Goal: Information Seeking & Learning: Find specific fact

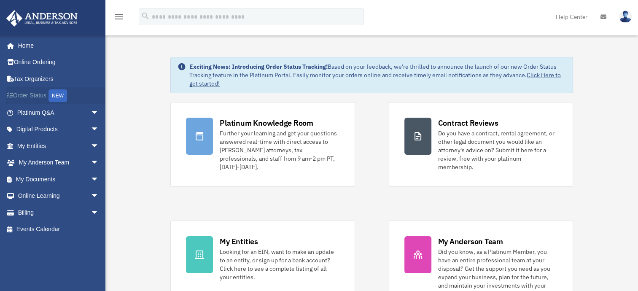
click at [31, 103] on link "Order Status NEW" at bounding box center [59, 95] width 106 height 17
click at [34, 221] on link "Events Calendar" at bounding box center [59, 229] width 106 height 17
click at [31, 212] on link "Billing arrow_drop_down" at bounding box center [59, 212] width 106 height 17
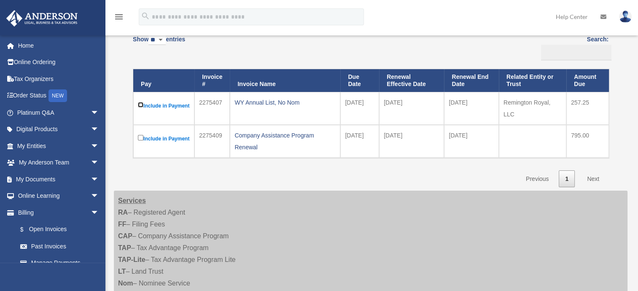
scroll to position [81, 0]
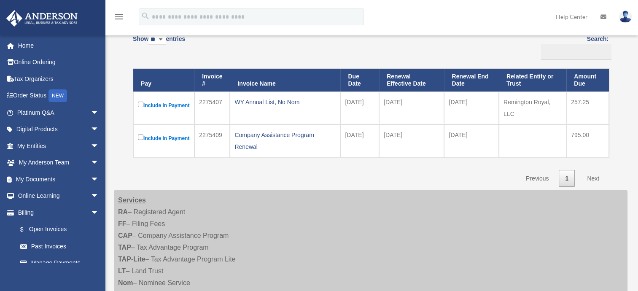
click at [597, 187] on link "Next" at bounding box center [592, 178] width 25 height 17
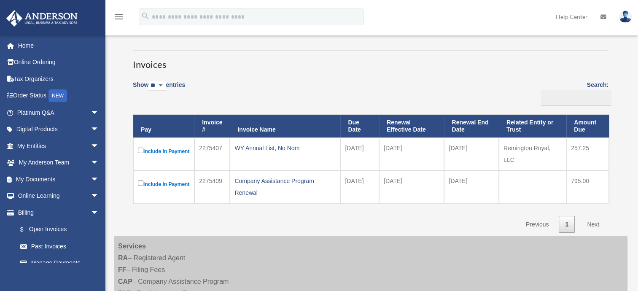
scroll to position [0, 0]
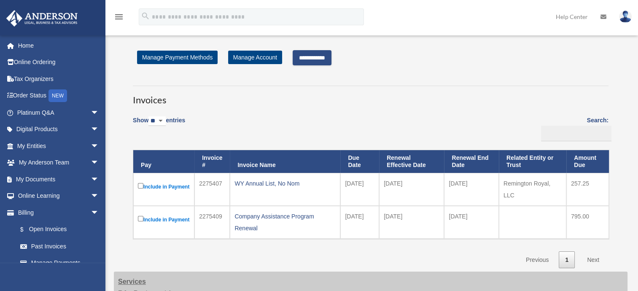
click at [331, 57] on input "**********" at bounding box center [312, 57] width 39 height 15
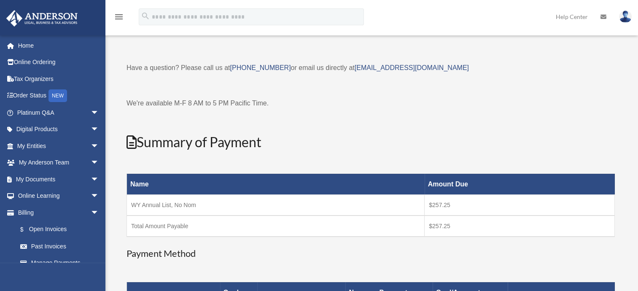
scroll to position [27, 0]
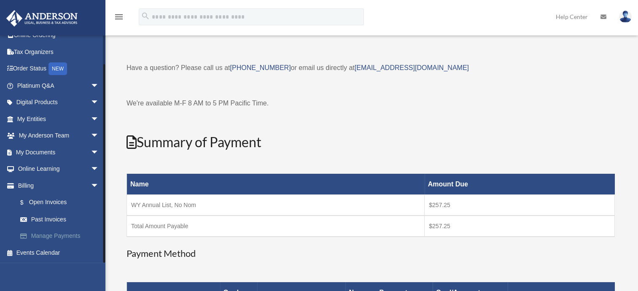
click at [77, 239] on link "Manage Payments" at bounding box center [62, 236] width 100 height 17
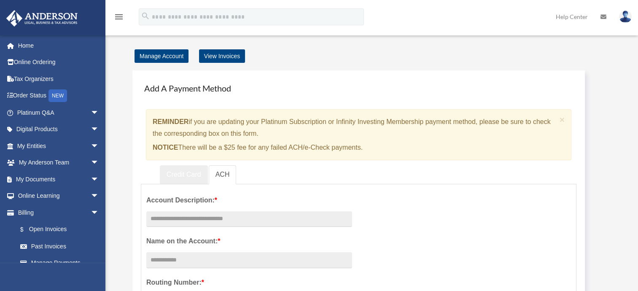
click at [185, 174] on link "Credit Card" at bounding box center [184, 174] width 48 height 19
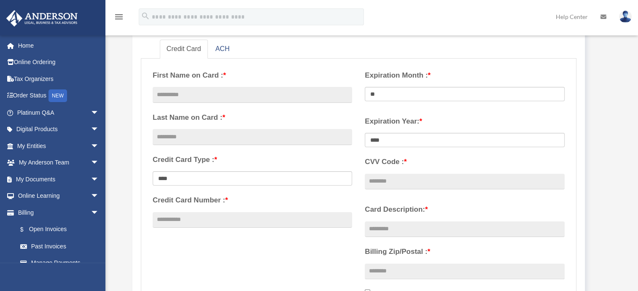
scroll to position [129, 0]
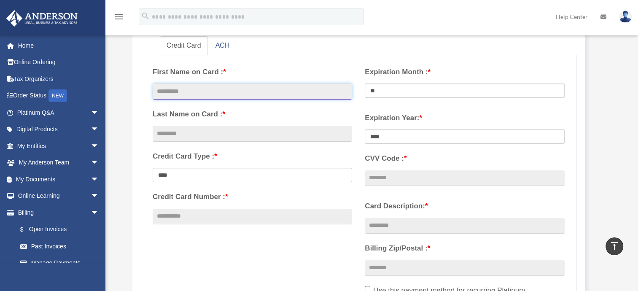
click at [258, 93] on input "text" at bounding box center [252, 91] width 199 height 16
type input "******"
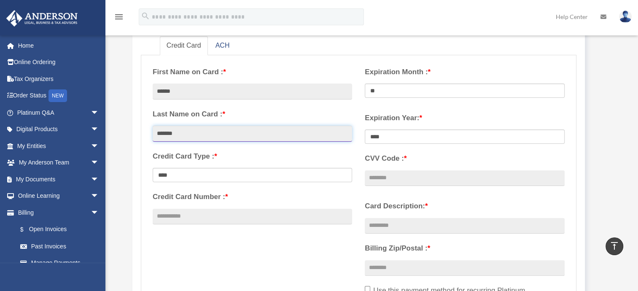
type input "*******"
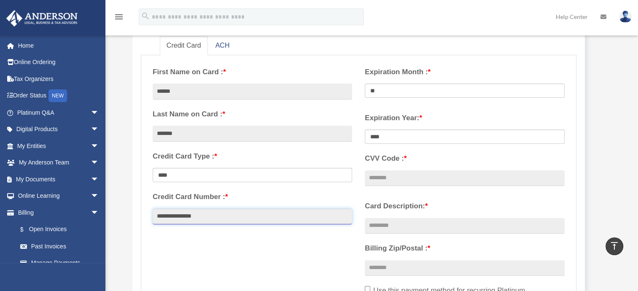
type input "**********"
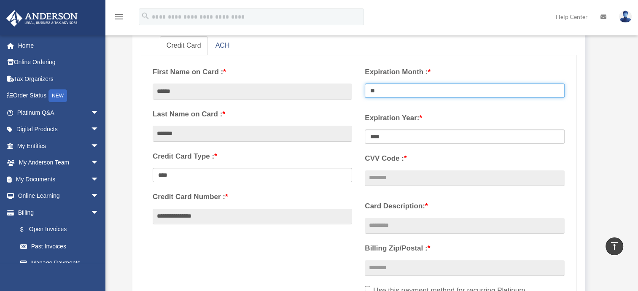
click at [454, 89] on select "** ** ** ** ** ** ** ** ** ** ** **" at bounding box center [464, 90] width 199 height 14
select select "**"
click at [365, 83] on select "** ** ** ** ** ** ** ** ** ** ** **" at bounding box center [464, 90] width 199 height 14
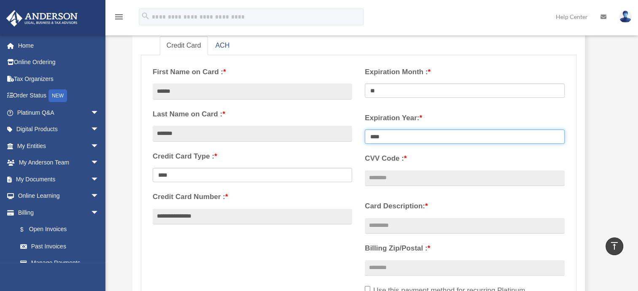
click at [445, 139] on select "**** **** **** **** **** **** **** **** ****" at bounding box center [464, 136] width 199 height 14
select select "****"
click at [365, 129] on select "**** **** **** **** **** **** **** **** ****" at bounding box center [464, 136] width 199 height 14
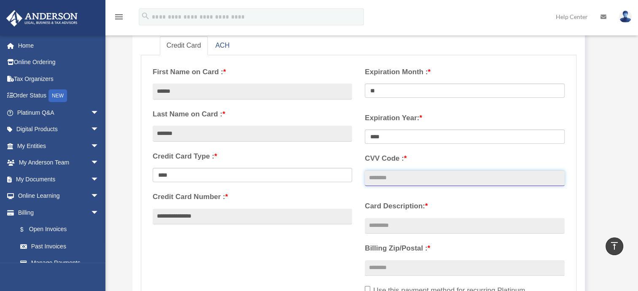
click at [429, 180] on input "CVV Code : *" at bounding box center [464, 178] width 199 height 16
type input "***"
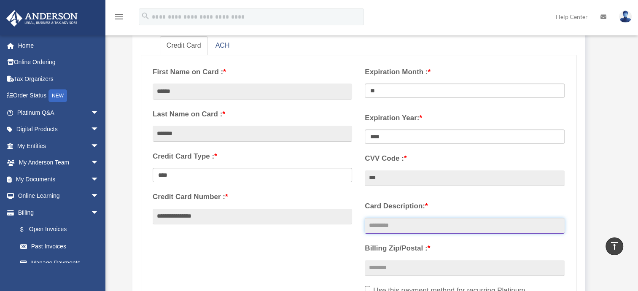
click at [433, 228] on input "Card Description: *" at bounding box center [464, 226] width 199 height 16
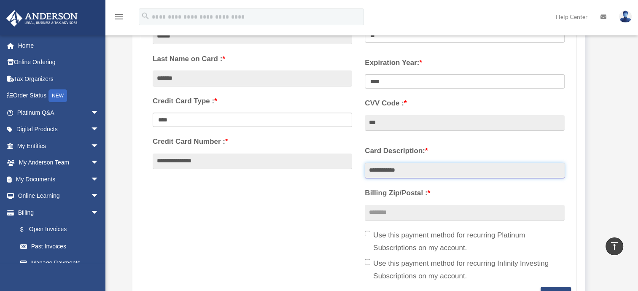
scroll to position [186, 0]
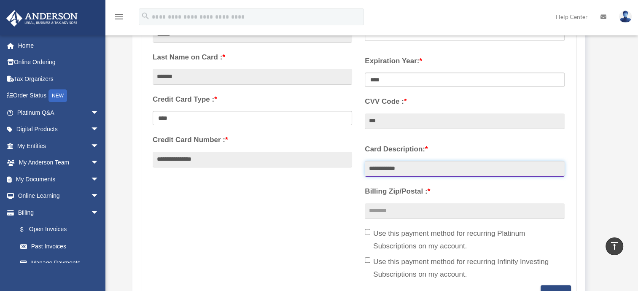
type input "**********"
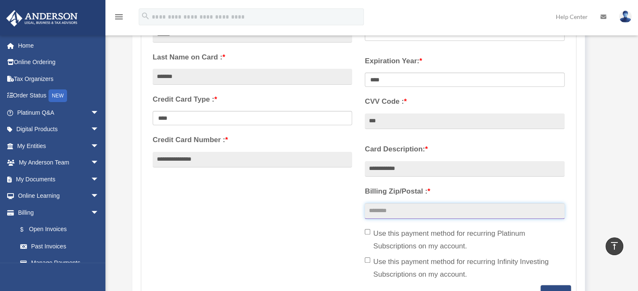
click at [446, 217] on input "Billing Zip/Postal : *" at bounding box center [464, 211] width 199 height 16
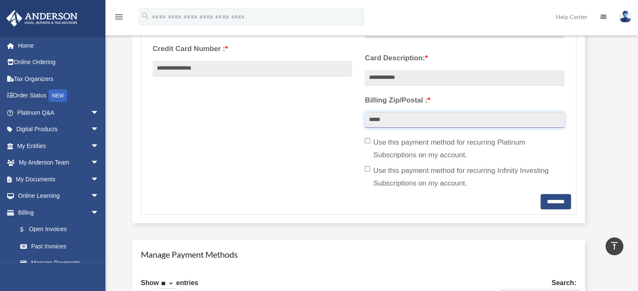
scroll to position [279, 0]
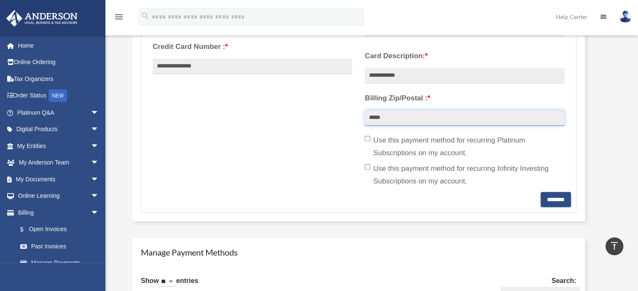
type input "*****"
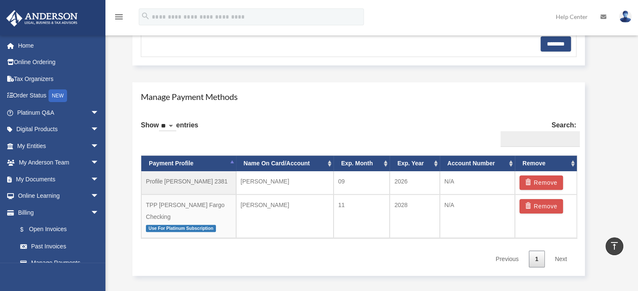
scroll to position [436, 0]
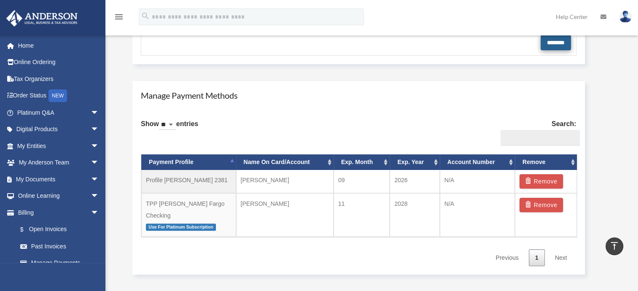
click at [552, 43] on input "********" at bounding box center [555, 42] width 30 height 15
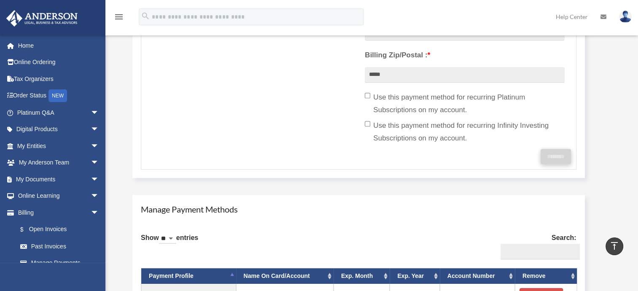
scroll to position [319, 0]
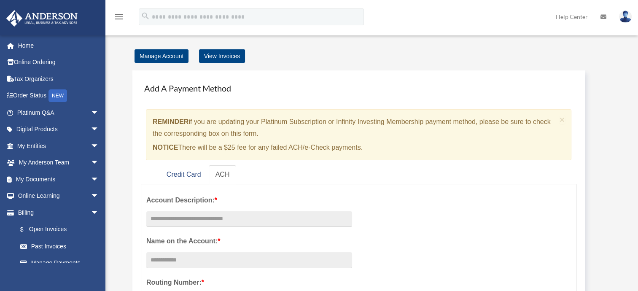
scroll to position [27, 0]
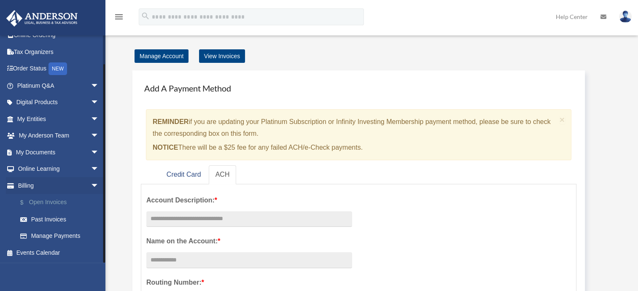
click at [57, 203] on link "$ Open Invoices" at bounding box center [62, 202] width 100 height 17
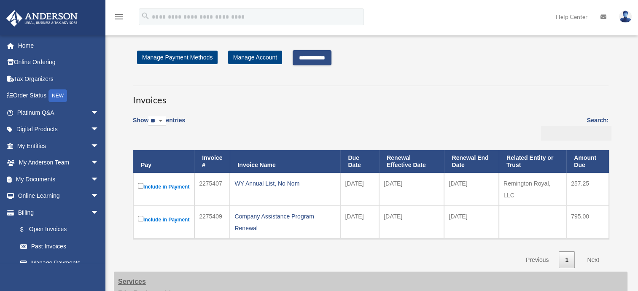
click at [326, 59] on input "**********" at bounding box center [312, 57] width 39 height 15
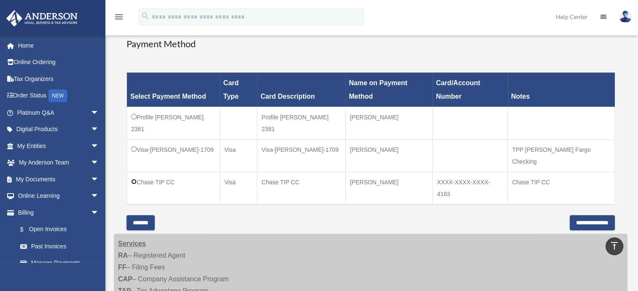
scroll to position [209, 0]
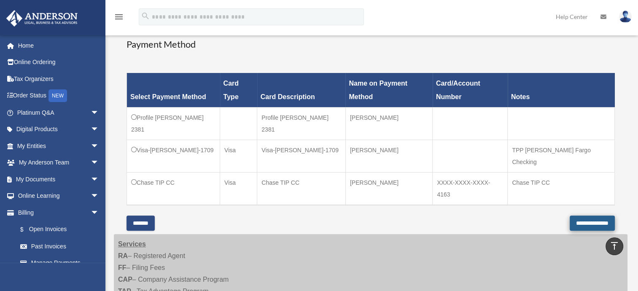
click at [600, 215] on input "**********" at bounding box center [591, 222] width 45 height 15
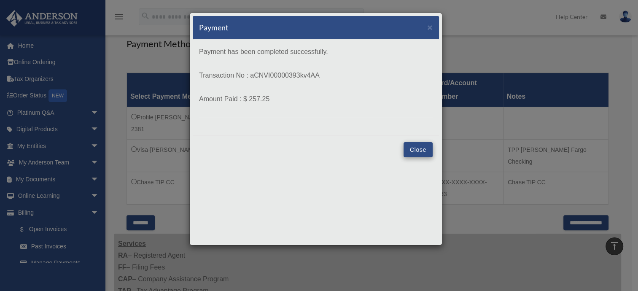
click at [428, 152] on button "Close" at bounding box center [417, 149] width 29 height 15
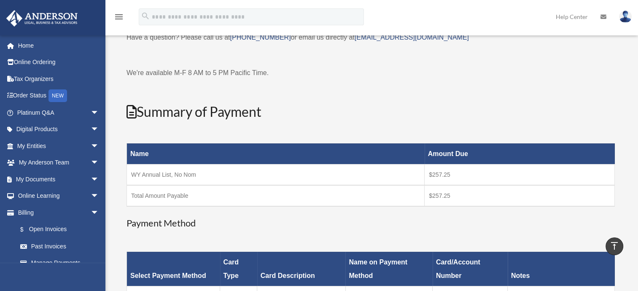
scroll to position [0, 0]
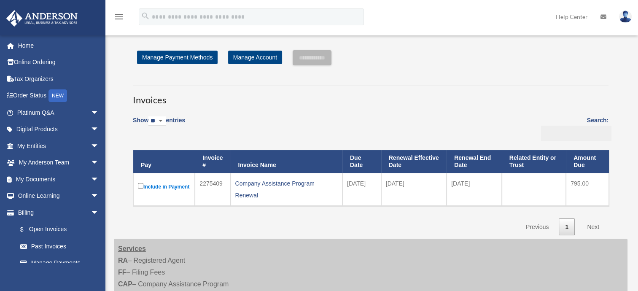
scroll to position [27, 0]
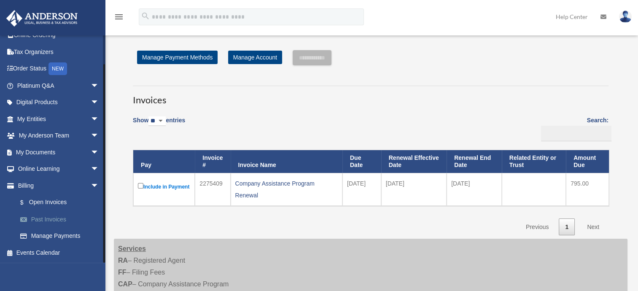
click at [58, 220] on link "Past Invoices" at bounding box center [62, 219] width 100 height 17
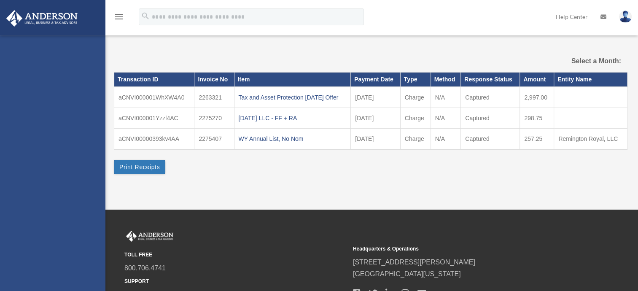
select select
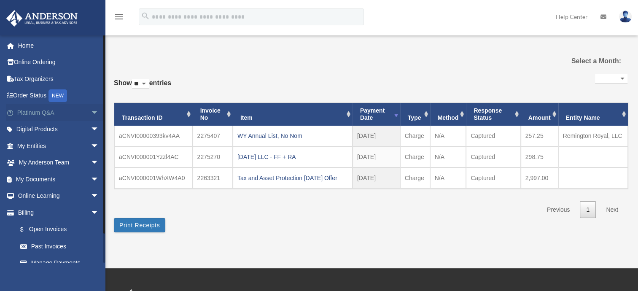
click at [59, 116] on link "Platinum Q&A arrow_drop_down" at bounding box center [59, 112] width 106 height 17
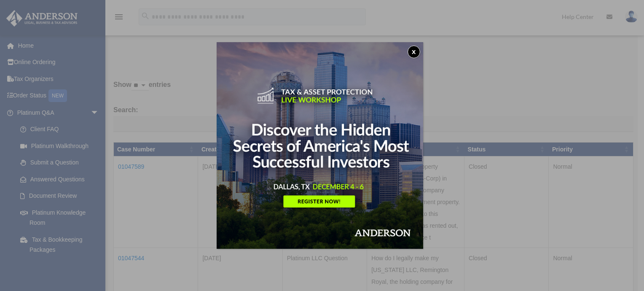
click at [416, 53] on button "x" at bounding box center [414, 52] width 13 height 13
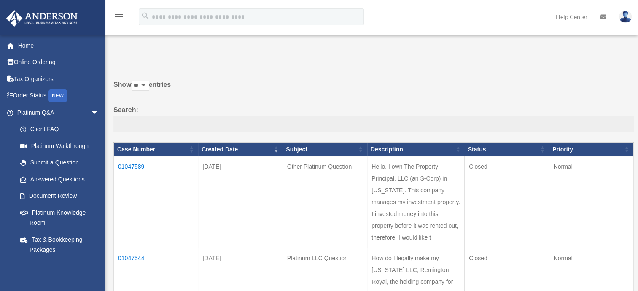
click at [134, 170] on td "01047589" at bounding box center [156, 201] width 84 height 91
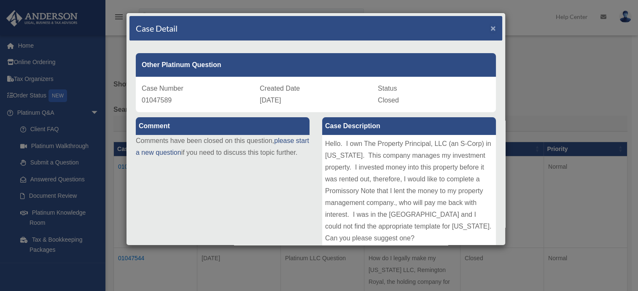
click at [490, 28] on span "×" at bounding box center [492, 28] width 5 height 10
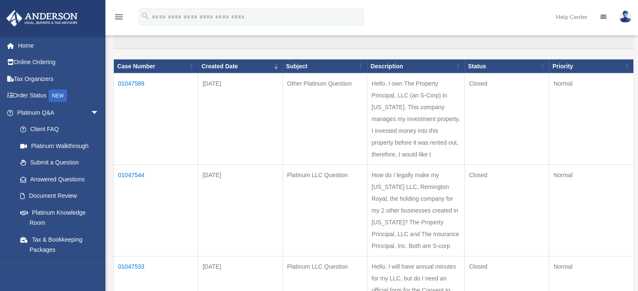
scroll to position [85, 0]
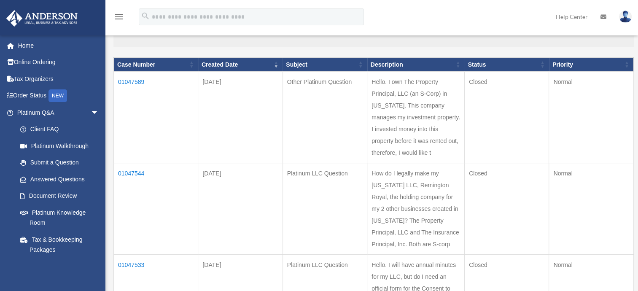
click at [429, 211] on td "How do I legally make my Wyoming LLC, Remington Royal, the holding company for …" at bounding box center [415, 208] width 97 height 91
click at [129, 173] on td "01047544" at bounding box center [156, 208] width 84 height 91
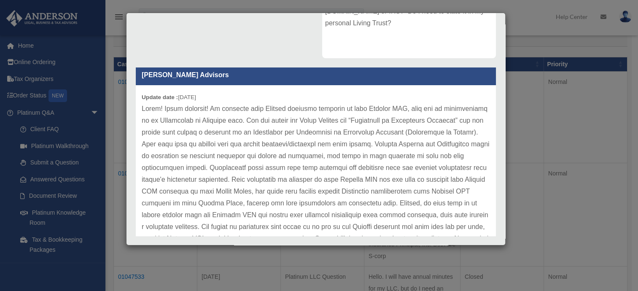
scroll to position [0, 0]
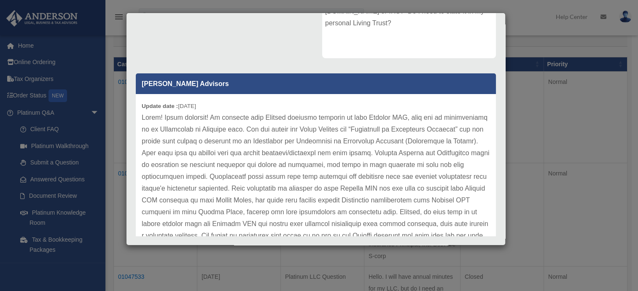
click at [519, 73] on div "Case Detail × Platinum LLC Question Case Number 01047544 Created Date July 18, …" at bounding box center [319, 145] width 638 height 291
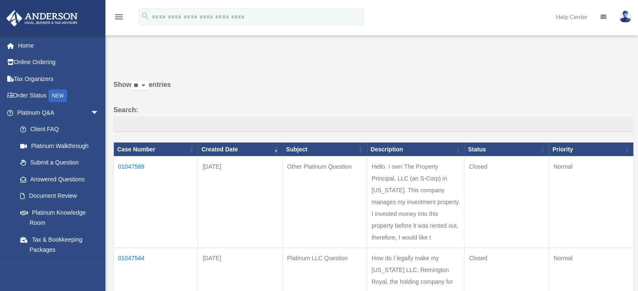
click at [627, 14] on img at bounding box center [625, 17] width 13 height 12
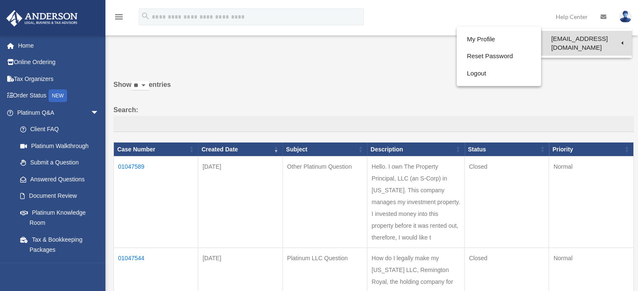
click at [613, 37] on link "[EMAIL_ADDRESS][DOMAIN_NAME]" at bounding box center [586, 43] width 91 height 25
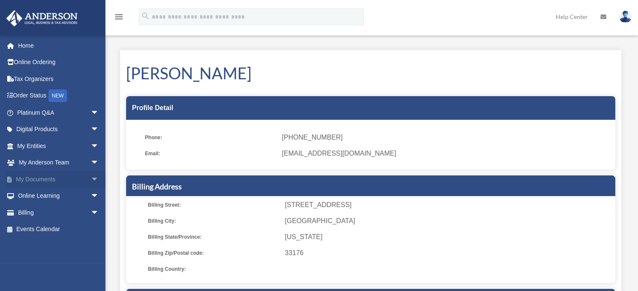
click at [72, 183] on link "My Documents arrow_drop_down" at bounding box center [59, 179] width 106 height 17
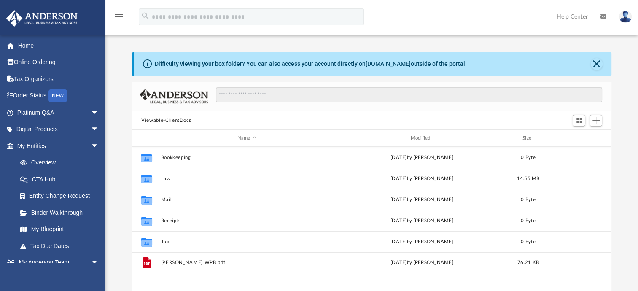
scroll to position [185, 472]
click at [73, 113] on link "Platinum Q&A arrow_drop_down" at bounding box center [59, 112] width 106 height 17
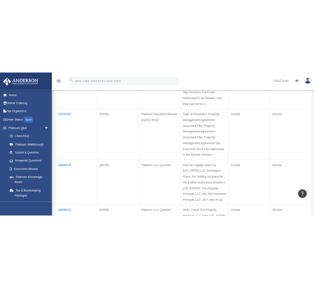
scroll to position [631, 0]
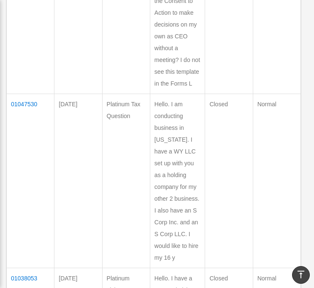
click at [150, 113] on td "Hello. I am conducting business in [US_STATE]. I have a WY LLC set up with you …" at bounding box center [177, 181] width 55 height 174
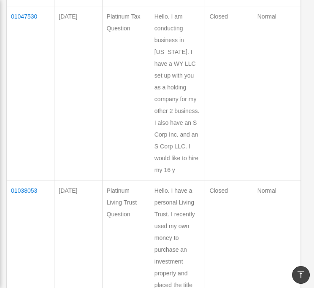
scroll to position [663, 0]
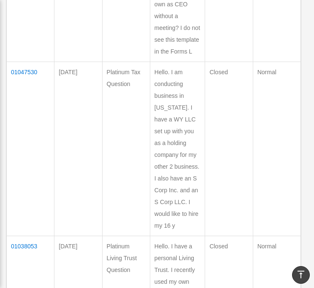
click at [32, 70] on td "01047530" at bounding box center [31, 149] width 48 height 174
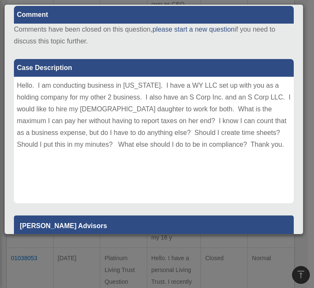
scroll to position [104, 0]
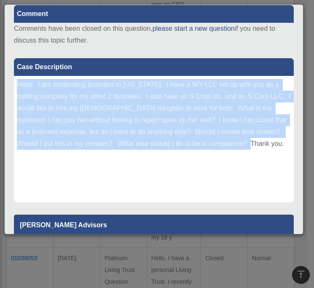
drag, startPoint x: 18, startPoint y: 83, endPoint x: 284, endPoint y: 151, distance: 274.6
click at [284, 151] on div "Hello. I am conducting business in [US_STATE]. I have a WY LLC set up with you …" at bounding box center [153, 139] width 279 height 126
copy div "Hello. I am conducting business in [US_STATE]. I have a WY LLC set up with you …"
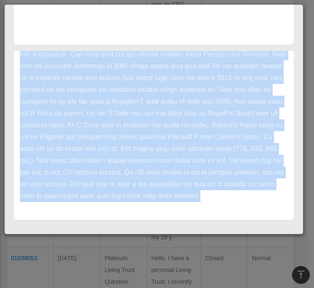
scroll to position [82, 0]
drag, startPoint x: 20, startPoint y: 56, endPoint x: 228, endPoint y: 196, distance: 250.8
click at [228, 196] on div "Update date : [DATE]" at bounding box center [153, 113] width 279 height 212
copy div "Update date : [DATE] Hi [PERSON_NAME], If you are going to pay your daughter ou…"
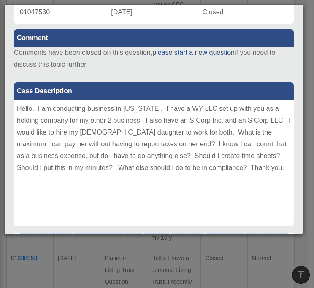
scroll to position [0, 0]
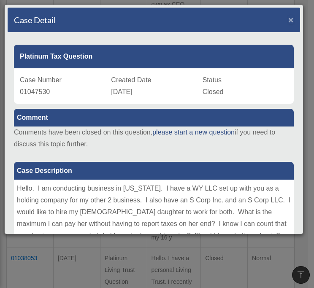
click at [288, 20] on span "×" at bounding box center [290, 20] width 5 height 10
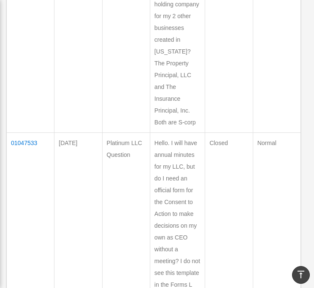
scroll to position [429, 0]
click at [27, 145] on td "01047533" at bounding box center [31, 214] width 48 height 162
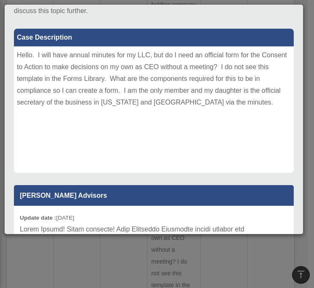
scroll to position [133, 0]
click at [19, 57] on div "Hello. I will have annual minutes for my LLC, but do I need an official form fo…" at bounding box center [153, 109] width 279 height 126
click at [25, 54] on div "Hello. I will have annual minutes for my LLC, but do I need an official form fo…" at bounding box center [153, 109] width 279 height 126
click at [25, 58] on div "Hello. I will have annual minutes for my LLC, but do I need an official form fo…" at bounding box center [153, 109] width 279 height 126
click at [30, 54] on div "Hello. I will have annual minutes for my LLC, but do I need an official form fo…" at bounding box center [153, 109] width 279 height 126
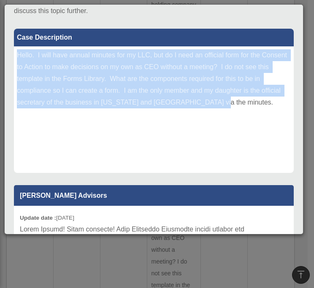
drag, startPoint x: 18, startPoint y: 54, endPoint x: 228, endPoint y: 107, distance: 217.5
click at [228, 107] on div "Hello. I will have annual minutes for my LLC, but do I need an official form fo…" at bounding box center [153, 109] width 279 height 126
copy div "Hello. I will have annual minutes for my LLC, but do I need an official form fo…"
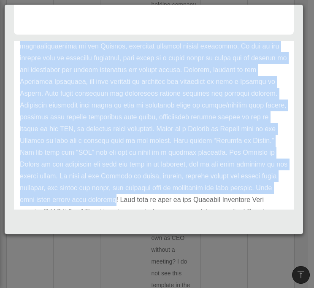
scroll to position [94, 0]
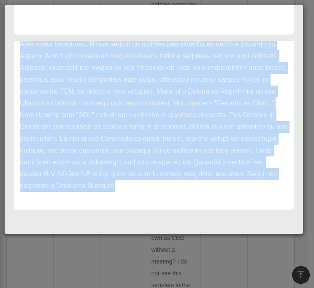
drag, startPoint x: 20, startPoint y: 79, endPoint x: 257, endPoint y: 203, distance: 267.5
click at [257, 203] on div "Update date : 07-21-2025" at bounding box center [153, 91] width 279 height 236
copy div "Update date : 07-21-2025 Hello Nicole! Great question! Your Operating Agreement…"
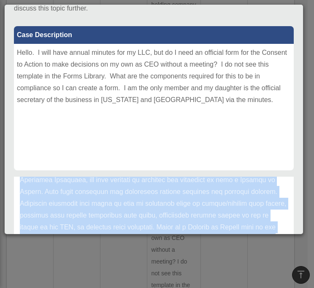
scroll to position [0, 0]
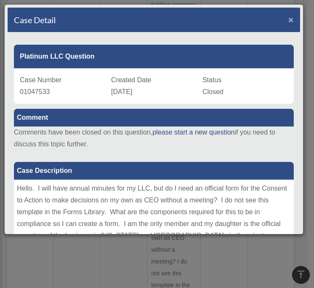
click at [288, 23] on span "×" at bounding box center [290, 20] width 5 height 10
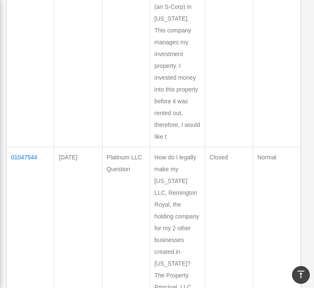
scroll to position [217, 0]
click at [18, 158] on td "01047544" at bounding box center [31, 246] width 48 height 198
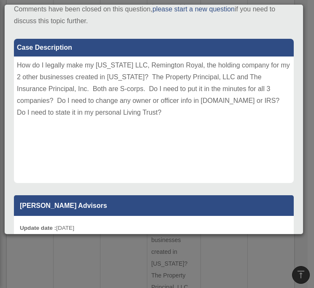
scroll to position [126, 0]
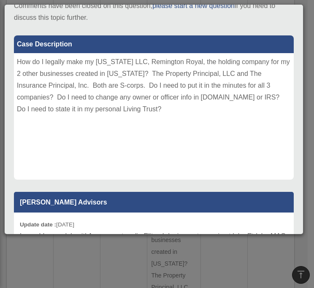
click at [22, 62] on div "How do I legally make my Wyoming LLC, Remington Royal, the holding company for …" at bounding box center [153, 116] width 279 height 126
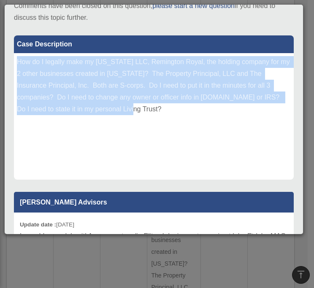
drag, startPoint x: 17, startPoint y: 62, endPoint x: 155, endPoint y: 122, distance: 150.7
click at [155, 122] on div "How do I legally make my Wyoming LLC, Remington Royal, the holding company for …" at bounding box center [153, 116] width 279 height 126
copy div "How do I legally make my Wyoming LLC, Remington Royal, the holding company for …"
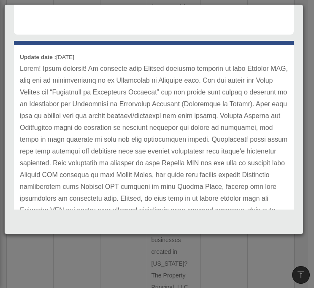
scroll to position [22, 0]
click at [15, 57] on div "Update date : 07-21-2025" at bounding box center [153, 234] width 279 height 378
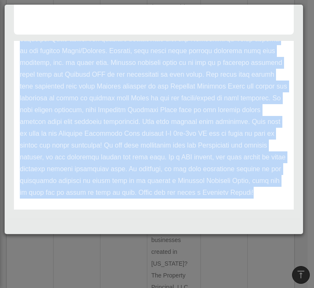
scroll to position [259, 0]
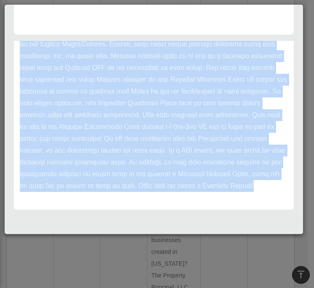
drag, startPoint x: 19, startPoint y: 56, endPoint x: 294, endPoint y: 212, distance: 315.8
click at [294, 212] on div "Case Detail × Platinum LLC Question Case Number 01047544 Created Date July 18, …" at bounding box center [153, 119] width 299 height 230
copy div "Update date : 07-21-2025 Hello! Great question! To transfer your Florida busine…"
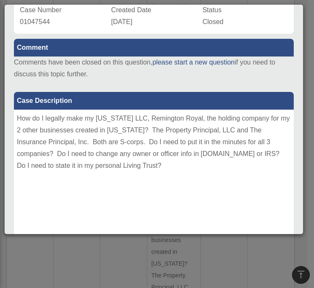
scroll to position [0, 0]
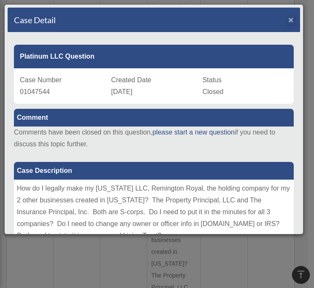
click at [288, 23] on span "×" at bounding box center [290, 20] width 5 height 10
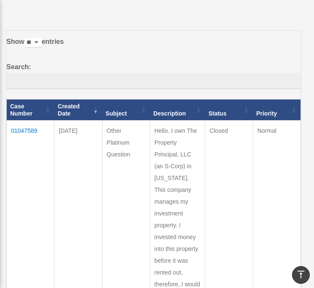
scroll to position [58, 0]
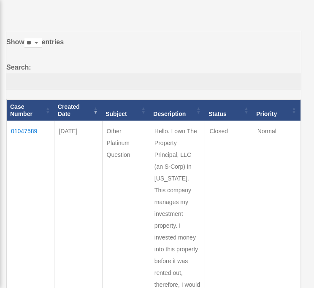
click at [26, 129] on td "01047589" at bounding box center [31, 214] width 48 height 186
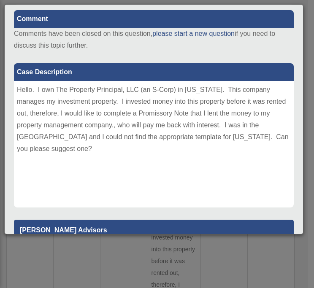
scroll to position [99, 0]
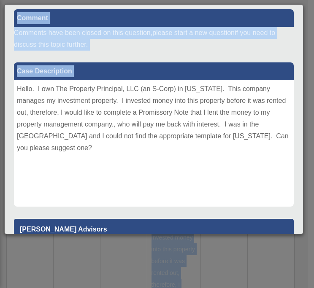
drag, startPoint x: 18, startPoint y: 89, endPoint x: 321, endPoint y: 139, distance: 307.5
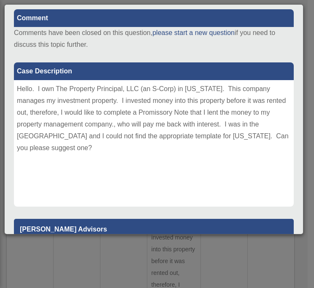
click at [207, 134] on div "Hello. I own The Property Principal, LLC (an S-Corp) in Florida. This company m…" at bounding box center [153, 143] width 279 height 126
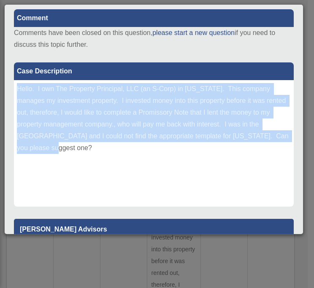
drag, startPoint x: 17, startPoint y: 88, endPoint x: 285, endPoint y: 134, distance: 271.6
click at [285, 134] on div "Hello. I own The Property Principal, LLC (an S-Corp) in Florida. This company m…" at bounding box center [153, 143] width 279 height 126
copy div "Hello. I own The Property Principal, LLC (an S-Corp) in Florida. This company m…"
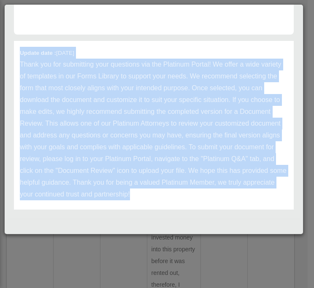
scroll to position [47, 0]
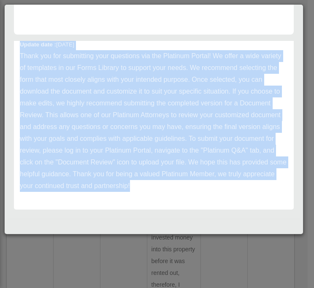
drag, startPoint x: 19, startPoint y: 78, endPoint x: 270, endPoint y: 217, distance: 287.0
copy div "Update date : 07-21-2025 Thank you for submitting your questions via the Platin…"
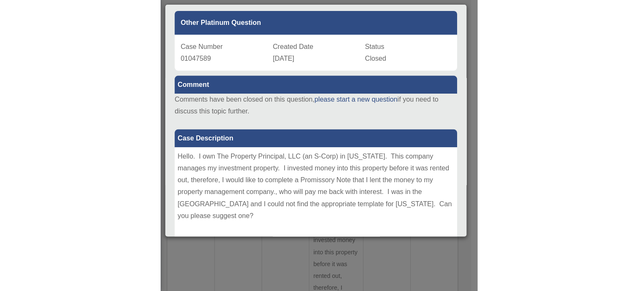
scroll to position [0, 0]
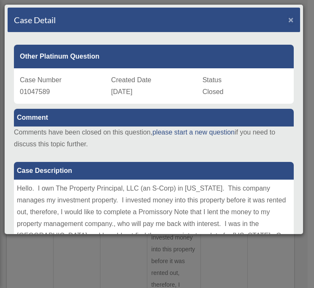
click at [288, 18] on span "×" at bounding box center [290, 20] width 5 height 10
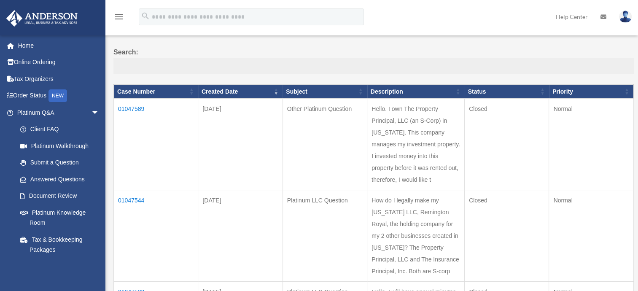
click at [626, 18] on img at bounding box center [625, 17] width 13 height 12
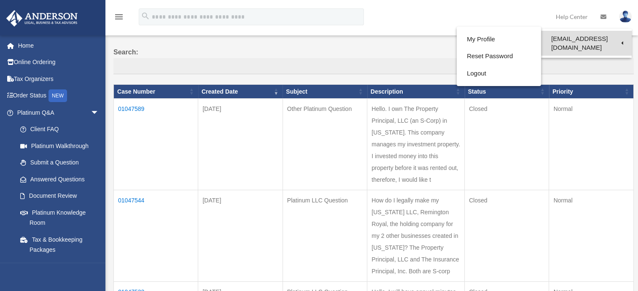
click at [615, 37] on link "[EMAIL_ADDRESS][DOMAIN_NAME]" at bounding box center [586, 43] width 91 height 25
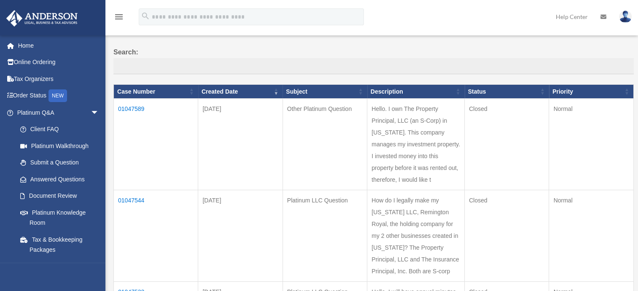
click at [620, 21] on img at bounding box center [625, 17] width 13 height 12
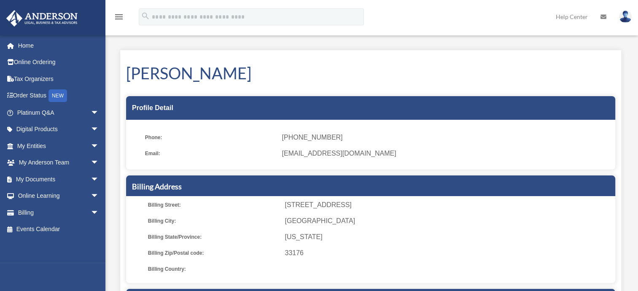
click at [624, 19] on img at bounding box center [625, 17] width 13 height 12
click at [44, 177] on link "My Documents arrow_drop_down" at bounding box center [59, 179] width 106 height 17
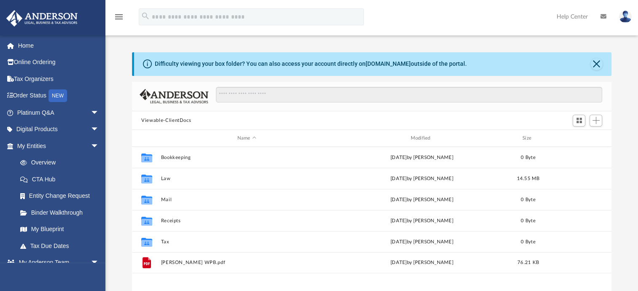
scroll to position [185, 472]
click at [91, 145] on span "arrow_drop_down" at bounding box center [99, 145] width 17 height 17
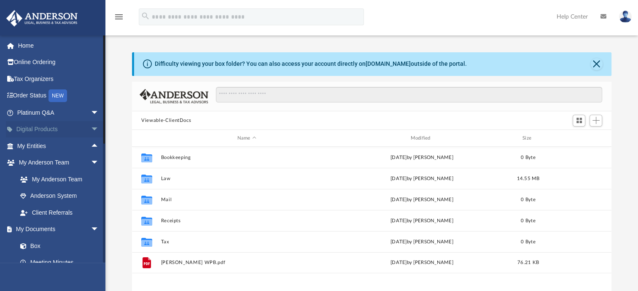
click at [91, 125] on span "arrow_drop_down" at bounding box center [99, 129] width 17 height 17
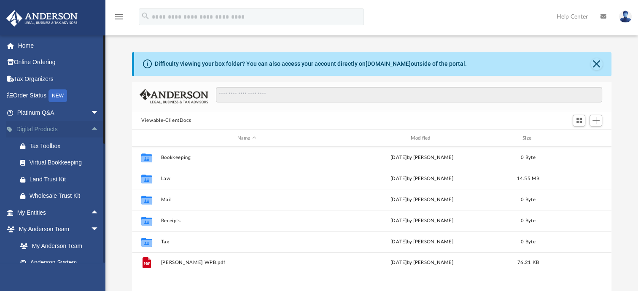
click at [91, 125] on span "arrow_drop_up" at bounding box center [99, 129] width 17 height 17
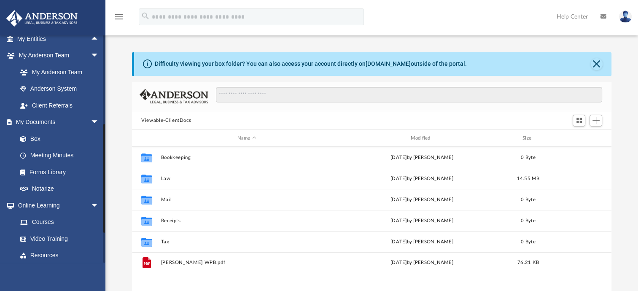
scroll to position [107, 0]
click at [56, 165] on link "Forms Library" at bounding box center [62, 171] width 100 height 17
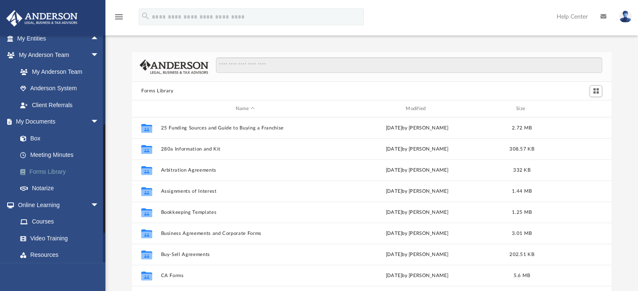
scroll to position [185, 472]
click at [625, 23] on link at bounding box center [624, 16] width 25 height 37
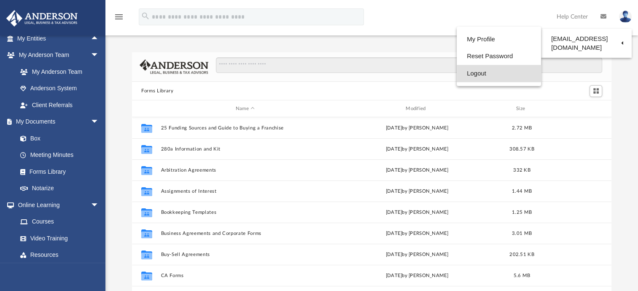
click at [485, 74] on link "Logout" at bounding box center [498, 73] width 84 height 17
